Goal: Entertainment & Leisure: Consume media (video, audio)

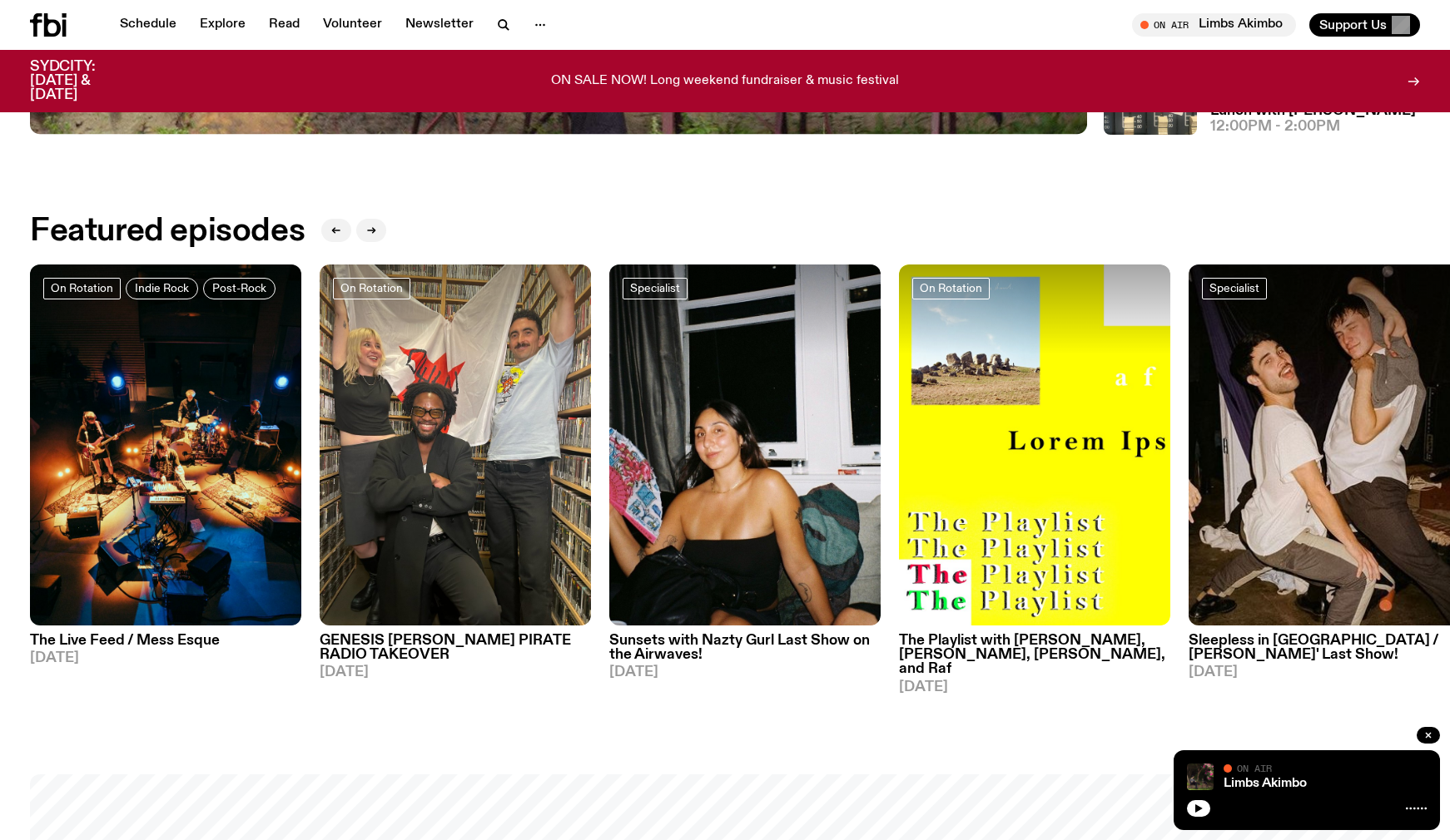
scroll to position [854, 0]
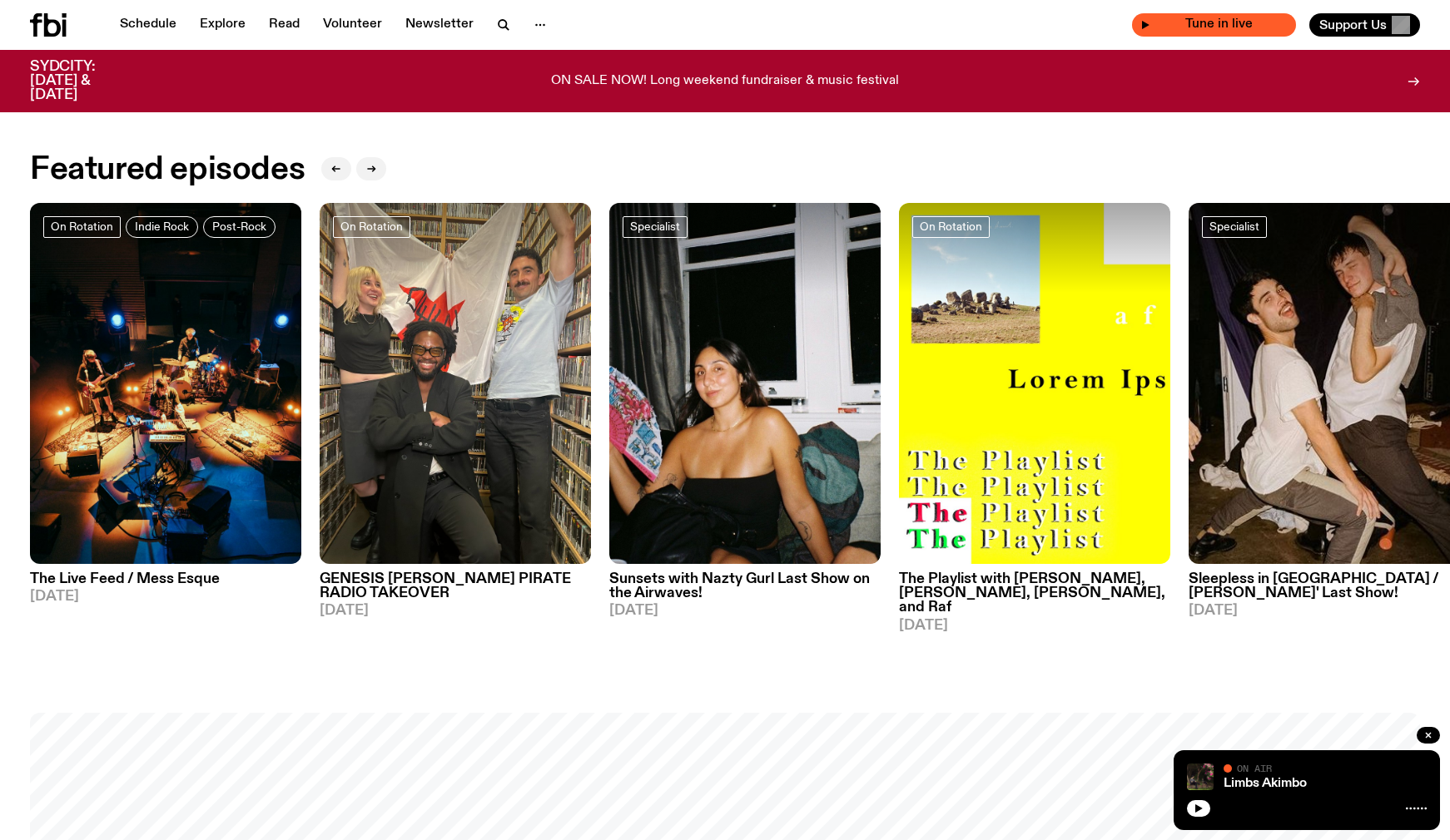
click at [1180, 27] on span "Tune in live" at bounding box center [1219, 25] width 138 height 13
click at [1152, 25] on span "Tune in live" at bounding box center [1219, 25] width 138 height 13
click at [48, 30] on icon at bounding box center [48, 25] width 37 height 23
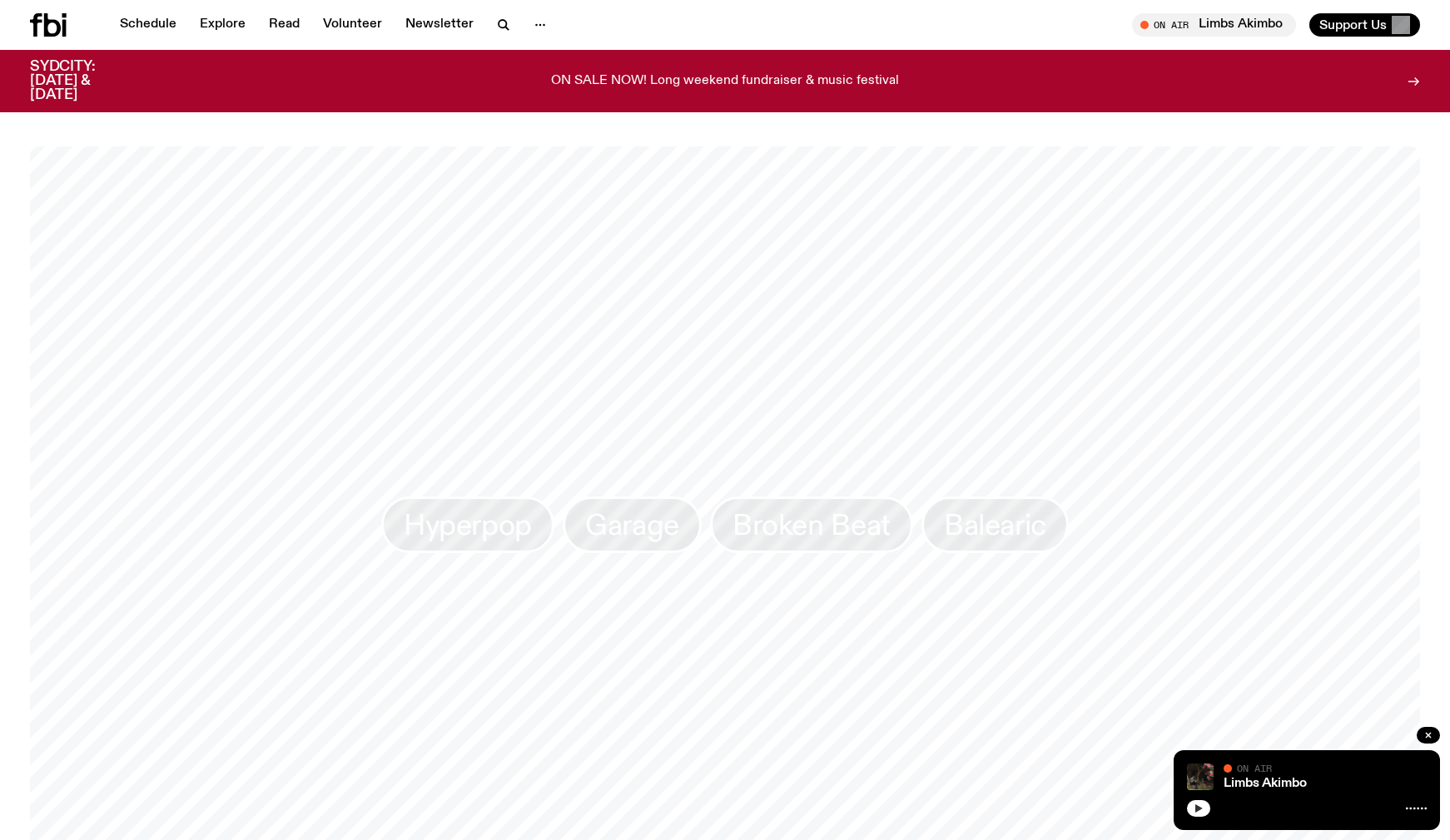
click at [1204, 813] on button "button" at bounding box center [1198, 809] width 23 height 17
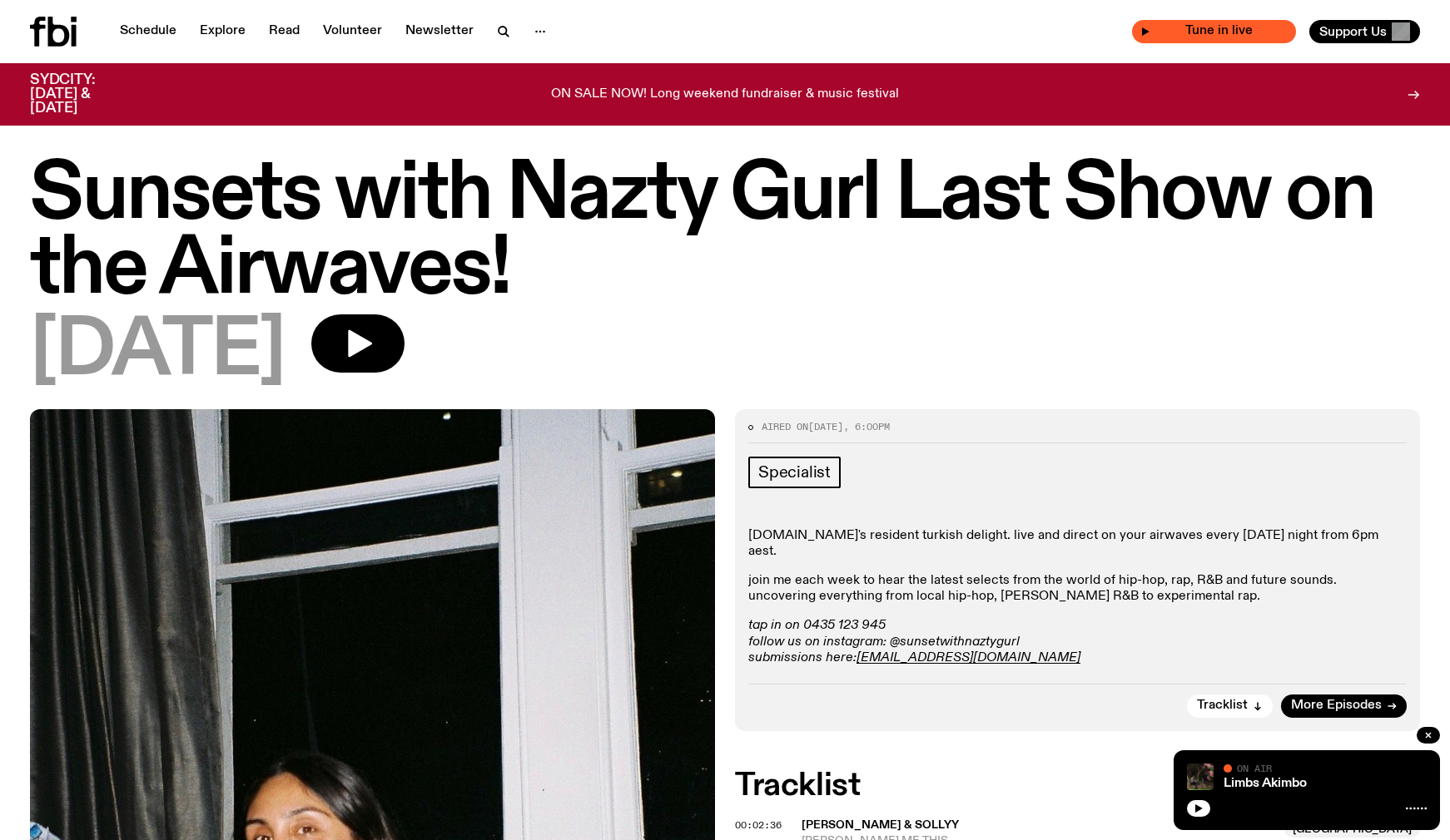
click at [1168, 33] on span "Tune in live" at bounding box center [1219, 31] width 138 height 13
click at [1143, 36] on icon "button" at bounding box center [1145, 31] width 10 height 10
drag, startPoint x: 1029, startPoint y: 624, endPoint x: 893, endPoint y: 623, distance: 136.0
click at [893, 623] on p "tap in on 0435 123 945 follow us on instagram: @sunsetwithnaztygurl submissions…" at bounding box center [1077, 642] width 658 height 48
